Goal: Task Accomplishment & Management: Manage account settings

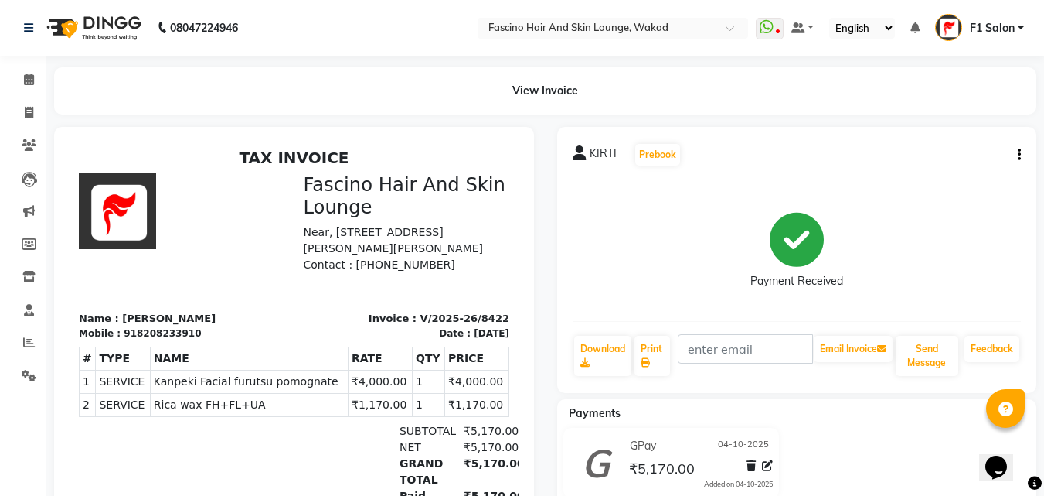
click at [1020, 155] on icon "button" at bounding box center [1019, 155] width 3 height 1
click at [949, 165] on div "Edit Invoice" at bounding box center [943, 164] width 106 height 19
select select "service"
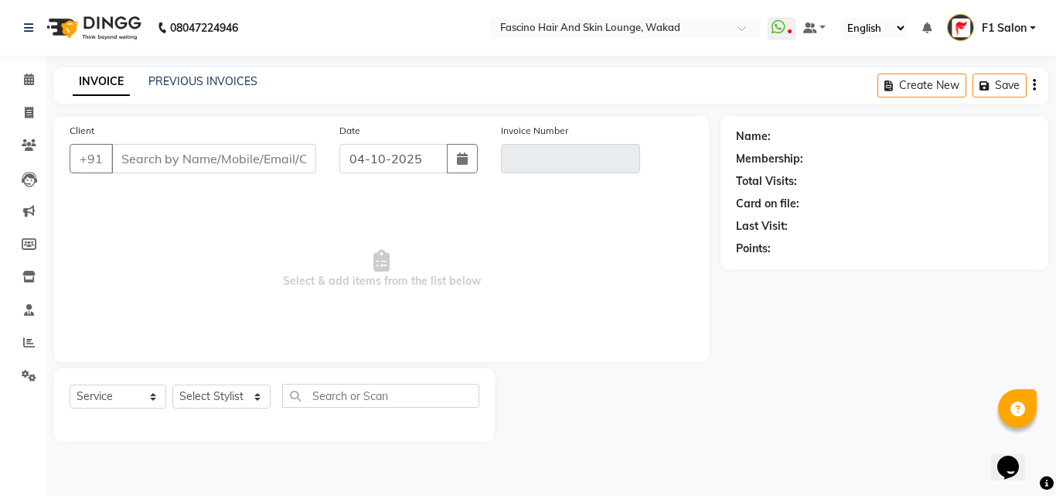
click at [1044, 407] on div "Name: Membership: Total Visits: Card on file: Last Visit: Points:" at bounding box center [890, 278] width 339 height 325
type input "8208233910"
type input "V/2025-26/8422"
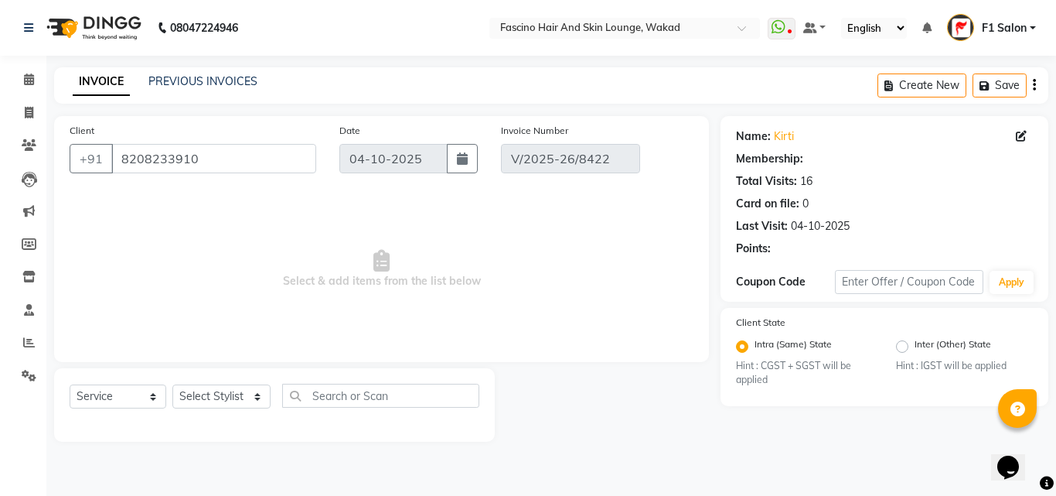
select select "select"
select select "1: Object"
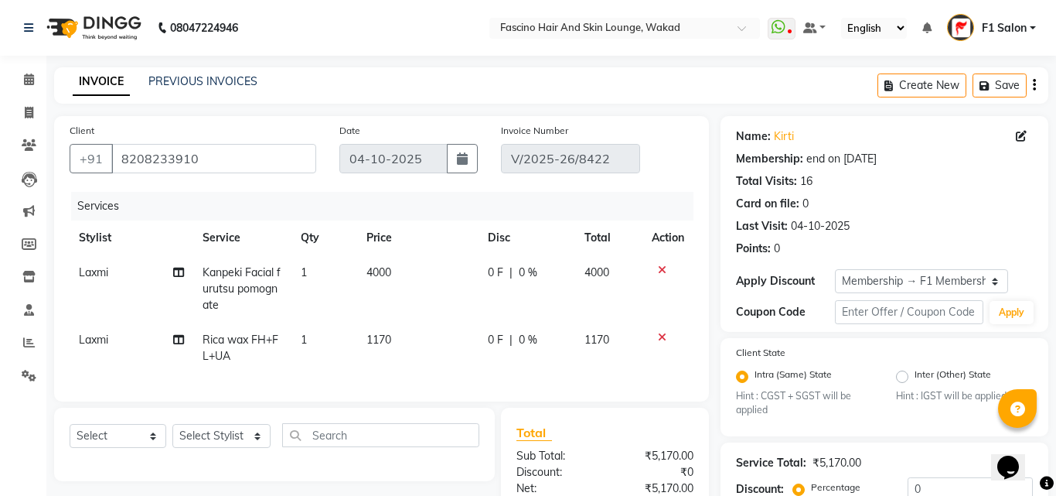
type input "10"
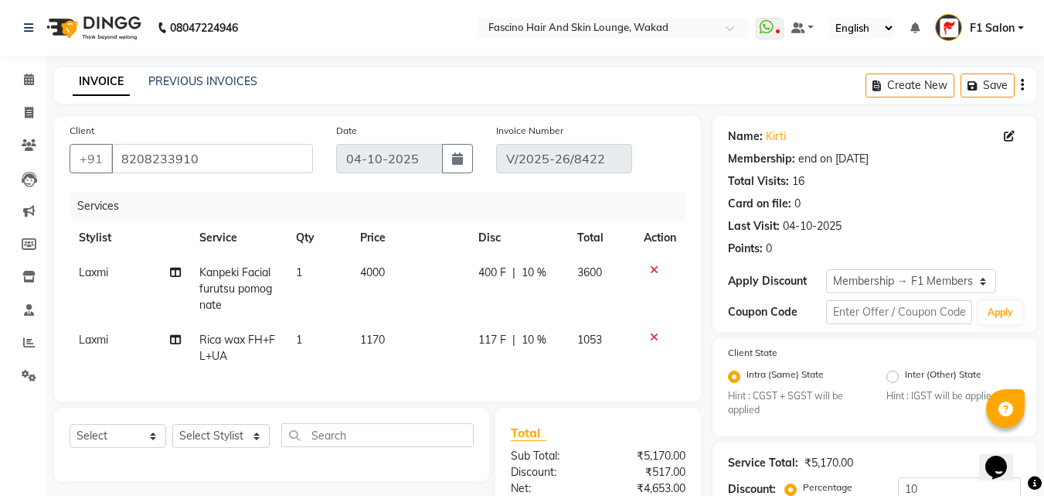
click at [254, 285] on span "Kanpeki Facial furutsu pomognate" at bounding box center [235, 288] width 73 height 46
select select "90910"
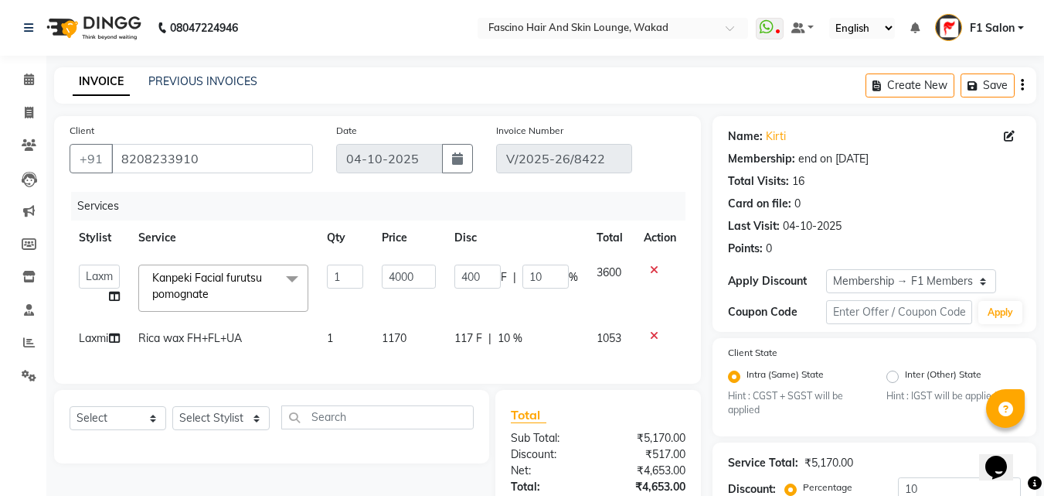
click at [291, 276] on span at bounding box center [292, 278] width 31 height 29
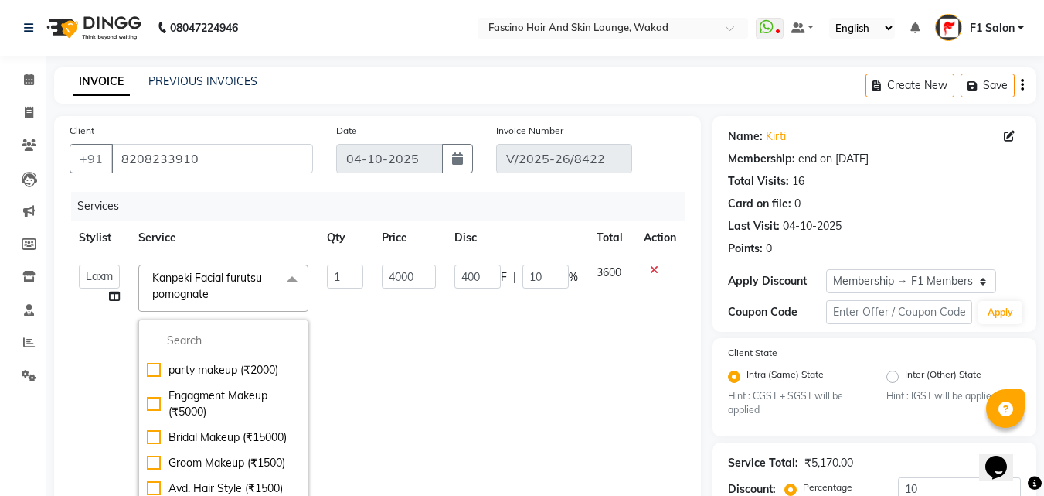
click at [509, 379] on td "400 F | 10 %" at bounding box center [516, 387] width 142 height 264
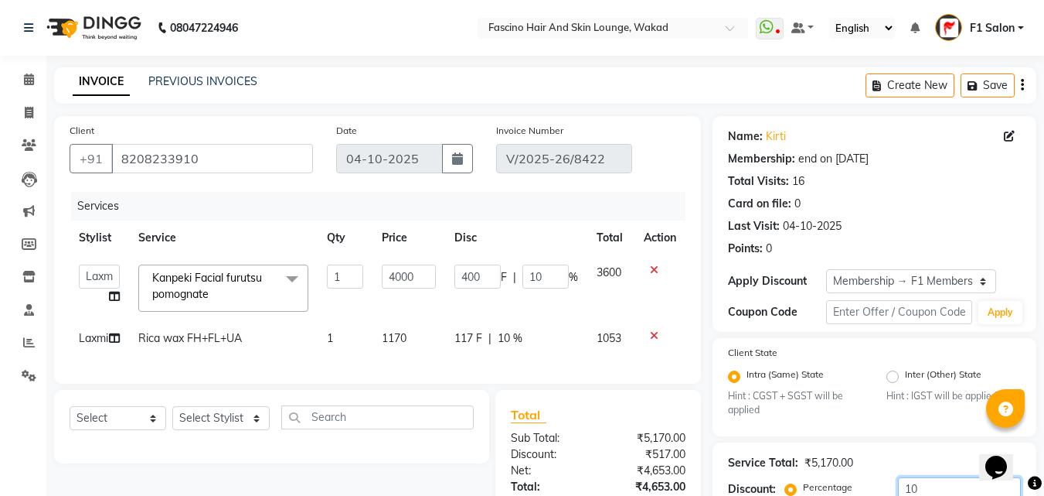
click at [932, 492] on input "10" at bounding box center [959, 489] width 123 height 24
type input "1"
type input "40"
type input "1"
type input "0"
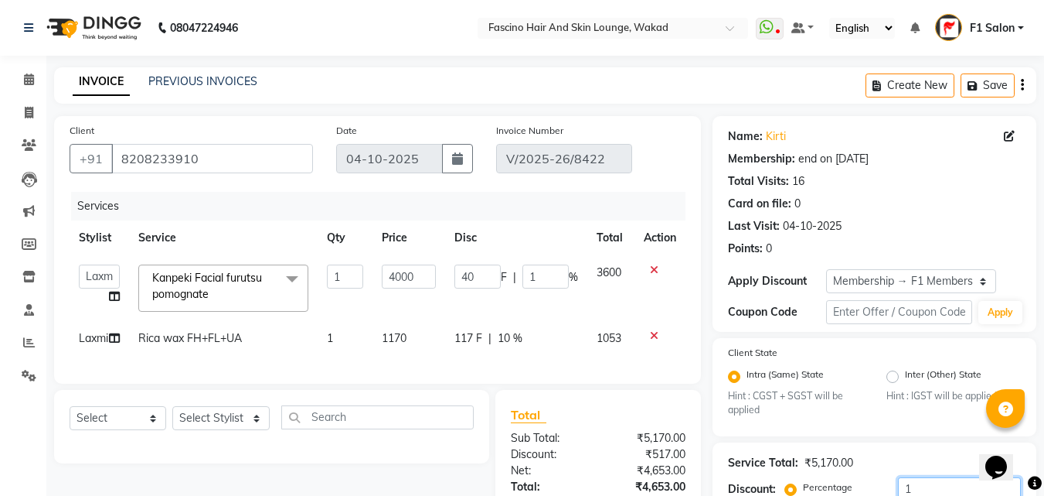
type input "0"
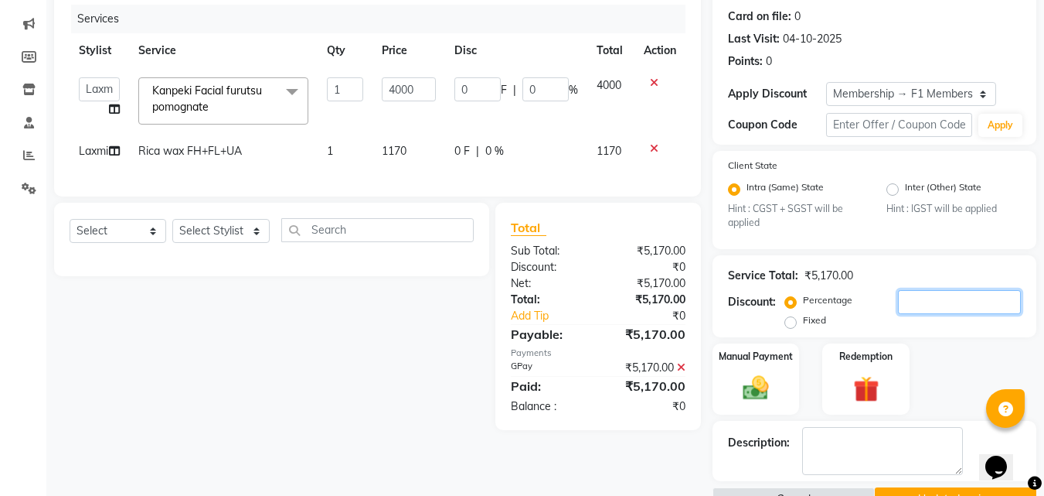
scroll to position [226, 0]
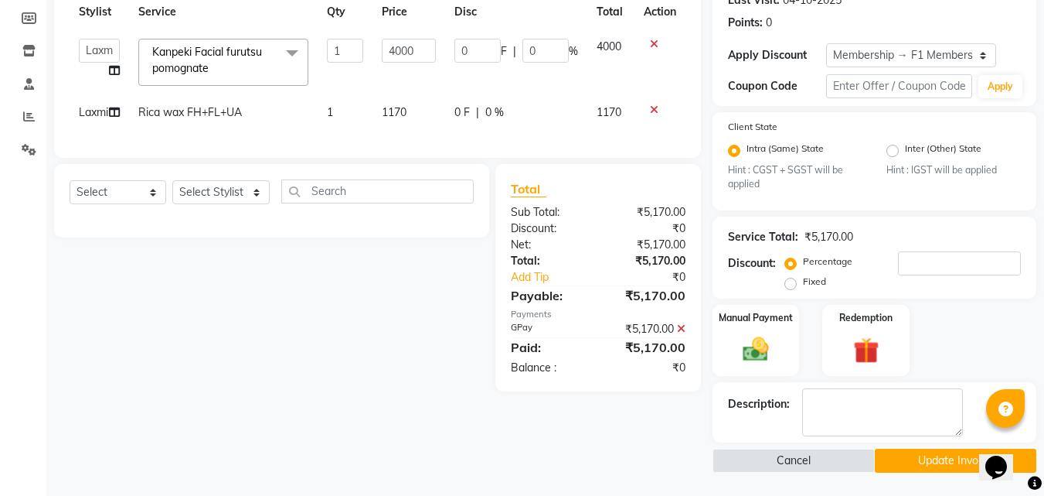
click at [656, 42] on icon at bounding box center [654, 44] width 9 height 11
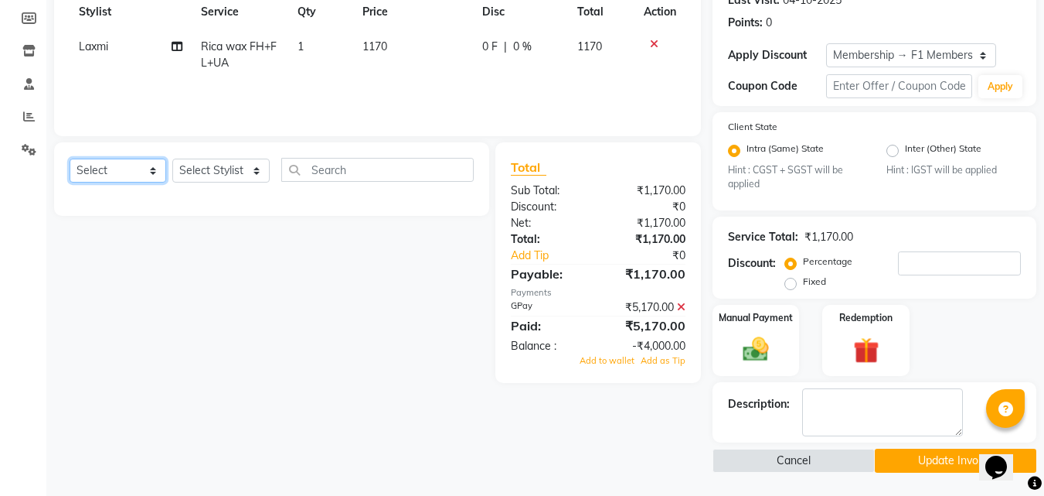
click at [150, 172] on select "Select Service Product Membership Package Voucher Prepaid Gift Card" at bounding box center [118, 170] width 97 height 24
select select "service"
click at [70, 158] on select "Select Service Product Membership Package Voucher Prepaid Gift Card" at bounding box center [118, 170] width 97 height 24
click at [206, 171] on select "Select Stylist 8805000650 Aarohi Chimu Ingale Deepak jh F1 Salon Ganesh F1 Gopa…" at bounding box center [220, 170] width 97 height 24
select select "90910"
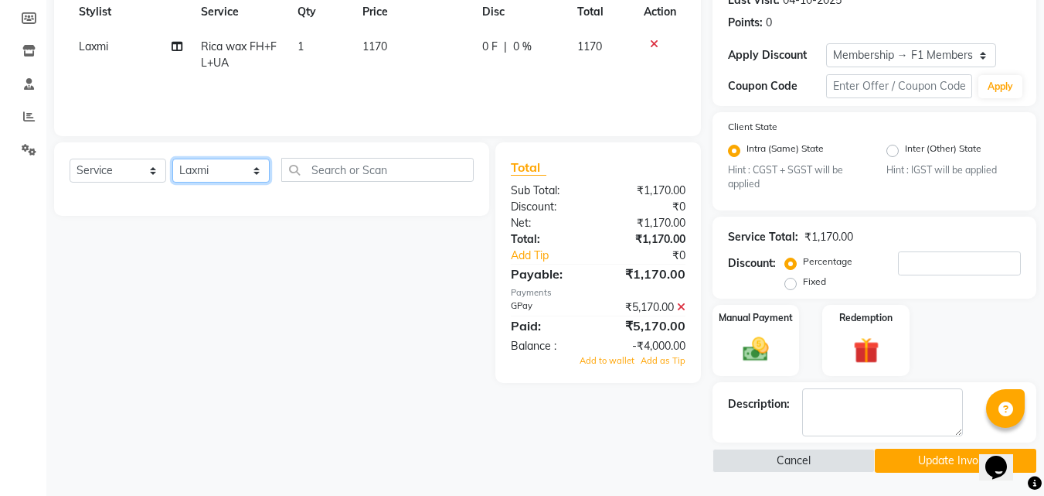
click at [172, 158] on select "Select Stylist 8805000650 Aarohi Chimu Ingale Deepak jh F1 Salon Ganesh F1 Gopa…" at bounding box center [220, 170] width 97 height 24
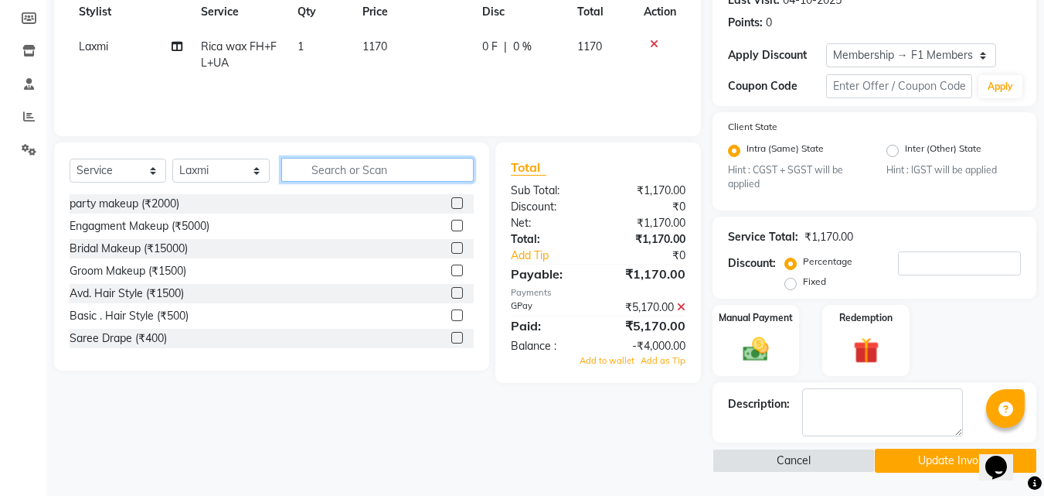
click at [342, 165] on input "text" at bounding box center [377, 170] width 193 height 24
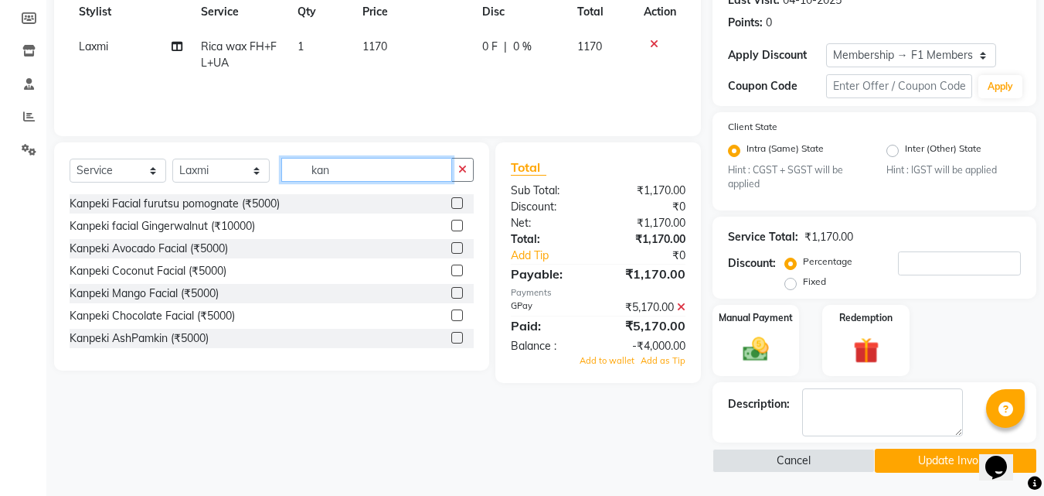
type input "kan"
click at [451, 333] on label at bounding box center [457, 338] width 12 height 12
click at [451, 333] on input "checkbox" at bounding box center [456, 338] width 10 height 10
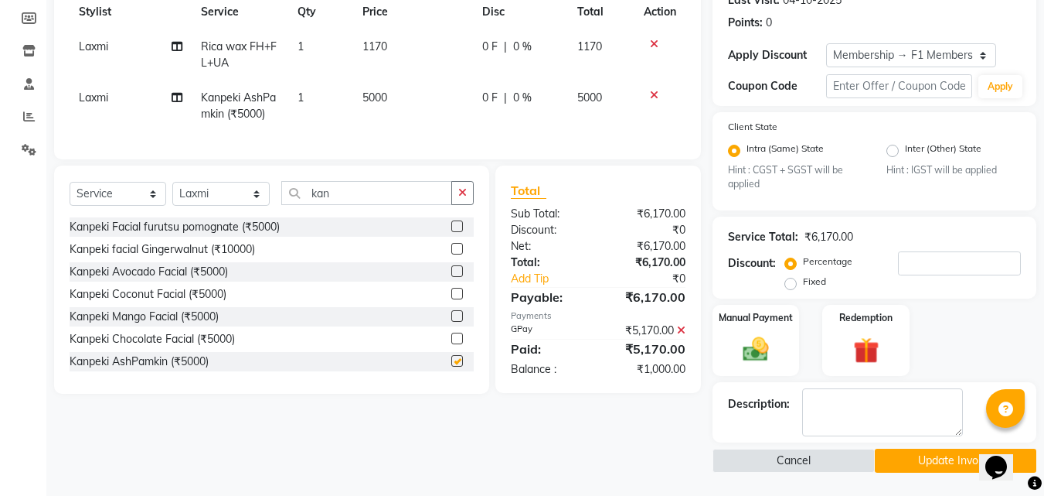
checkbox input "false"
click at [420, 96] on td "5000" at bounding box center [413, 105] width 120 height 51
select select "90910"
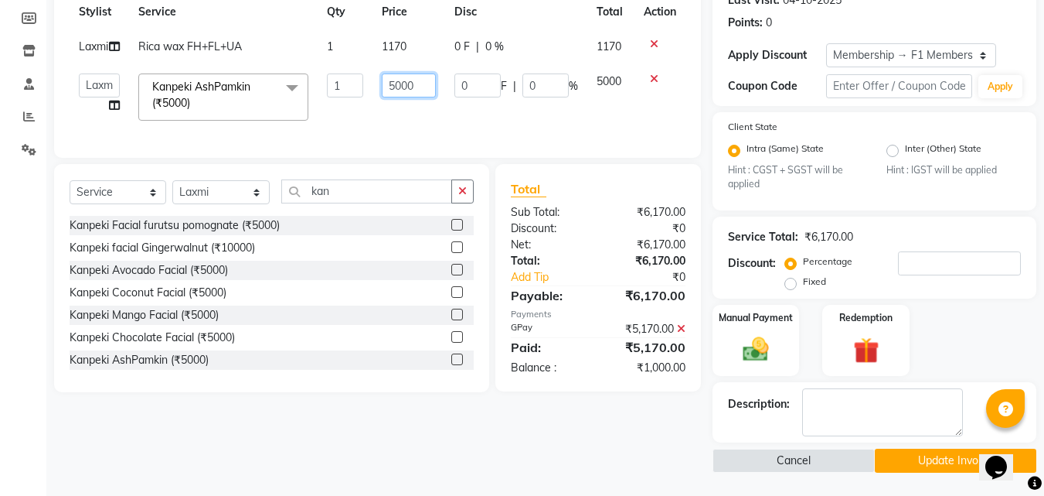
click at [420, 96] on input "5000" at bounding box center [408, 85] width 53 height 24
type input "5"
type input "4000"
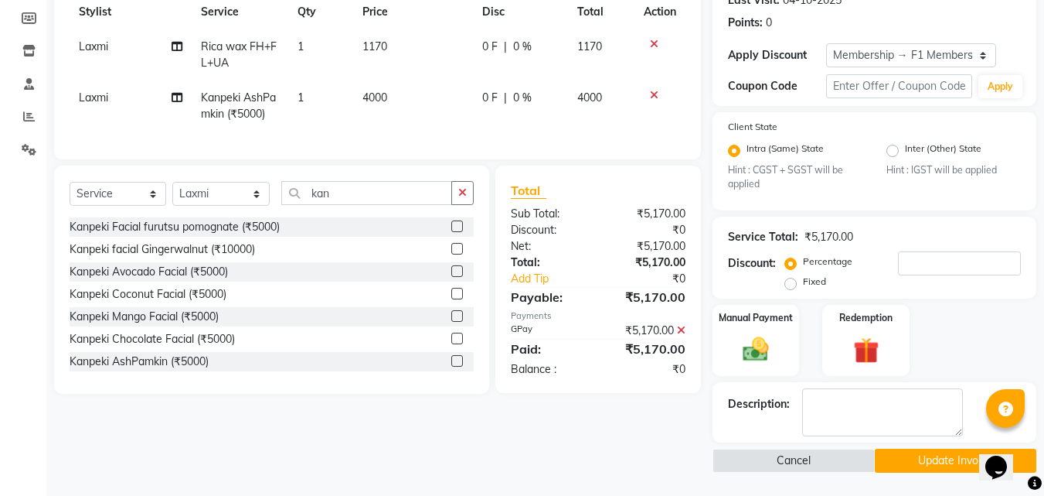
click at [446, 135] on div "Services Stylist Service Qty Price Disc Total Action Laxmi Rica wax FH+FL+UA 1 …" at bounding box center [378, 55] width 616 height 178
click at [951, 457] on button "Update Invoice" at bounding box center [956, 460] width 162 height 24
